Goal: Navigation & Orientation: Find specific page/section

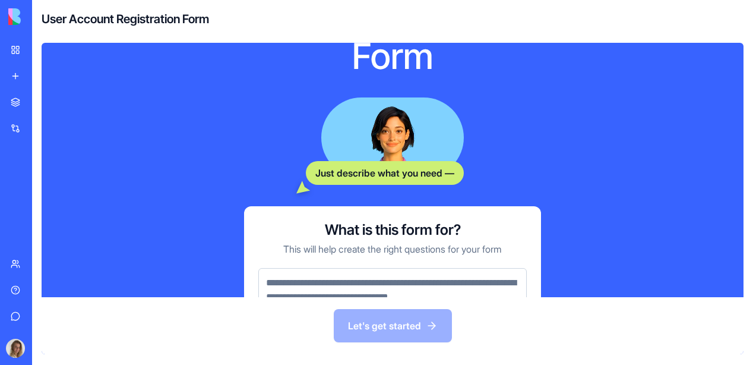
scroll to position [175, 0]
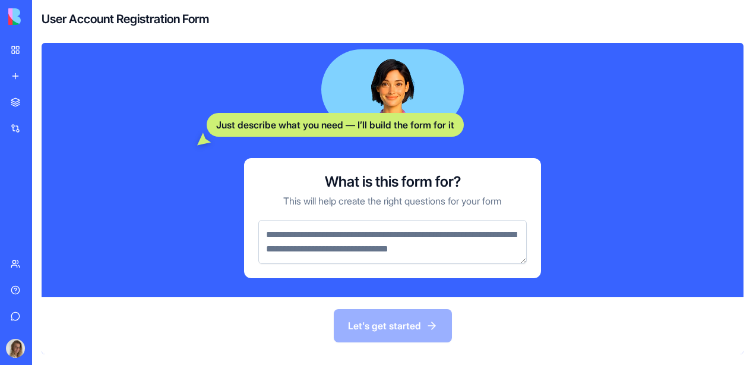
click at [332, 228] on textarea at bounding box center [392, 242] width 268 height 44
click at [44, 53] on div "My Workspace" at bounding box center [36, 50] width 15 height 12
